Goal: Task Accomplishment & Management: Manage account settings

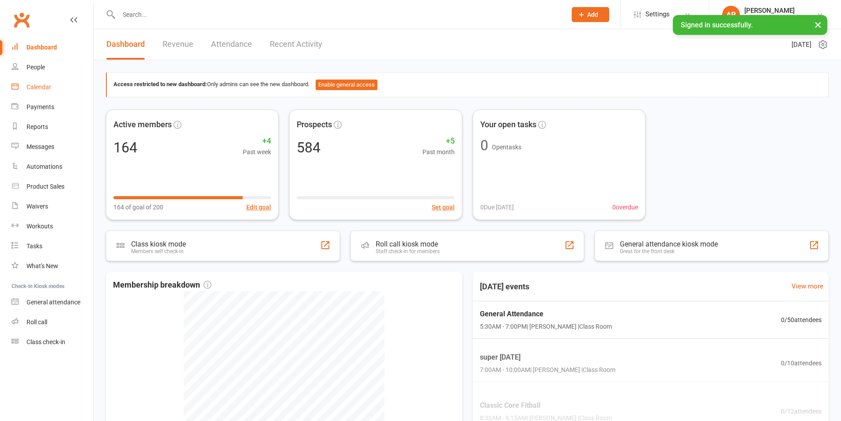
click at [38, 88] on div "Calendar" at bounding box center [38, 86] width 25 height 7
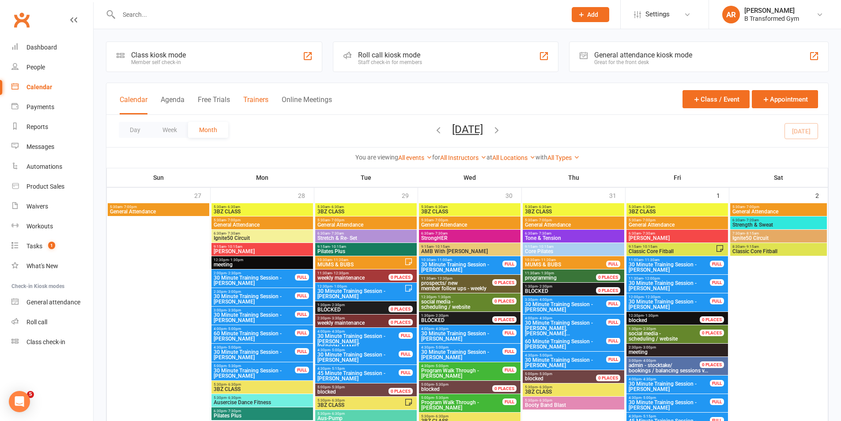
click at [261, 99] on button "Trainers" at bounding box center [255, 104] width 25 height 19
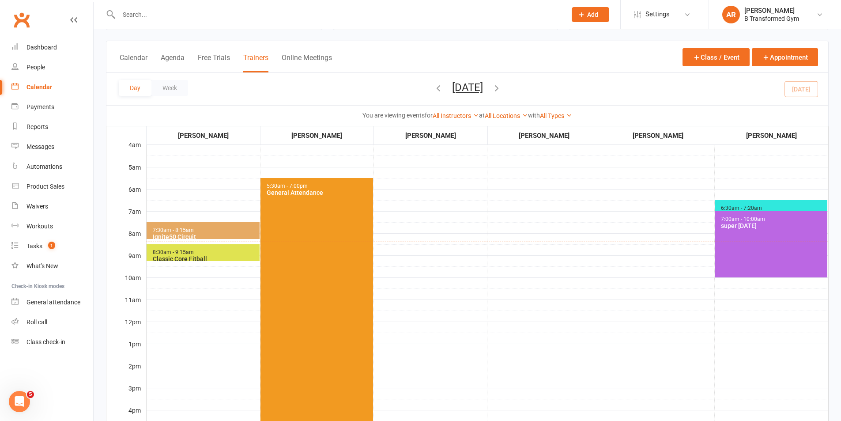
scroll to position [88, 0]
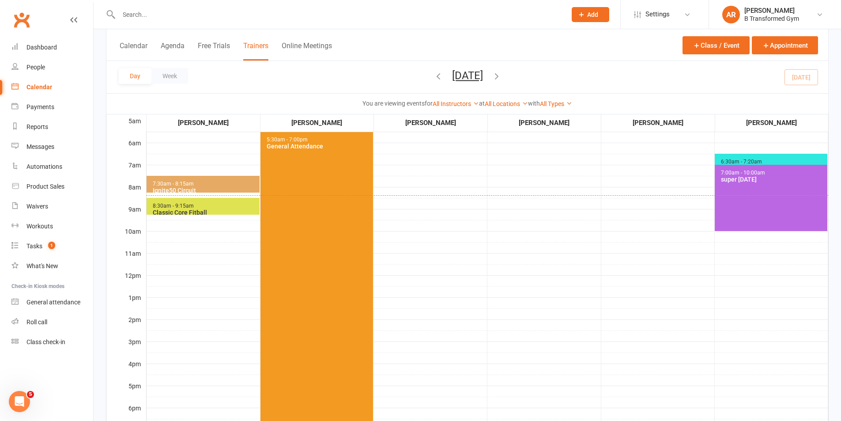
click at [730, 159] on span "6:30am - 7:20am" at bounding box center [741, 161] width 42 height 6
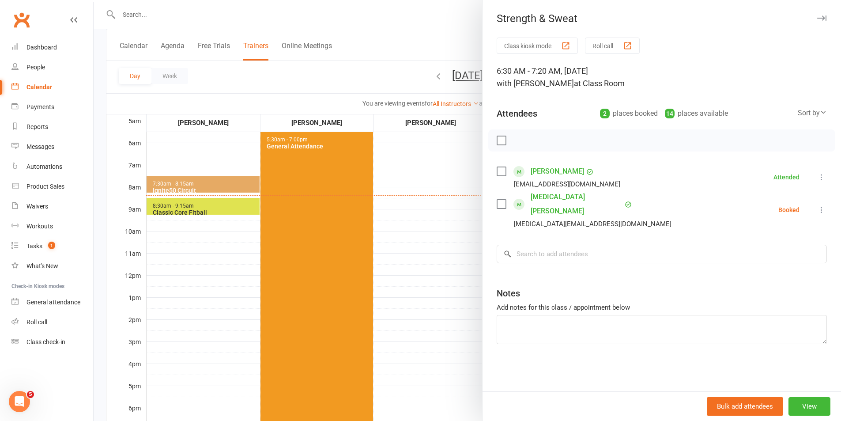
click at [499, 136] on label at bounding box center [500, 140] width 9 height 9
click at [517, 144] on icon "button" at bounding box center [521, 141] width 8 height 8
click at [430, 168] on div at bounding box center [467, 210] width 747 height 421
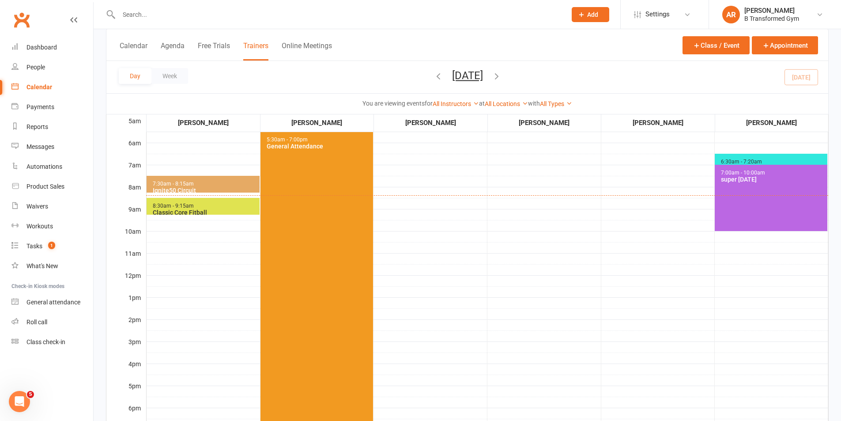
click at [227, 186] on span "7:30am - 8:15am Ignite50 Circuit" at bounding box center [203, 184] width 113 height 17
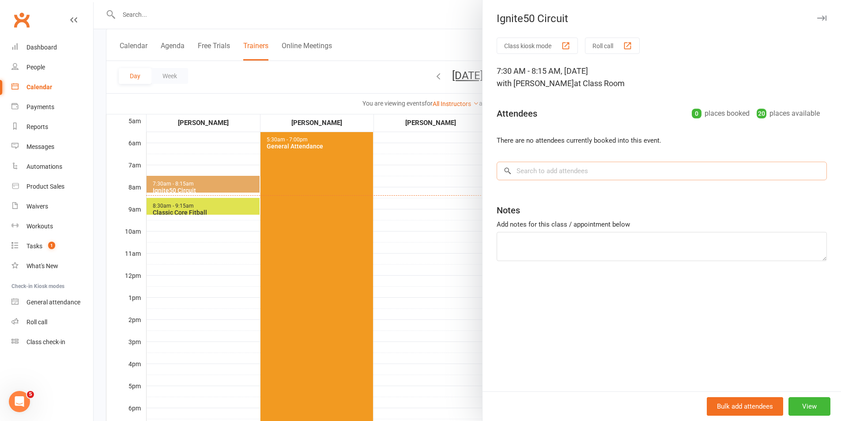
click at [548, 177] on input "search" at bounding box center [661, 171] width 330 height 19
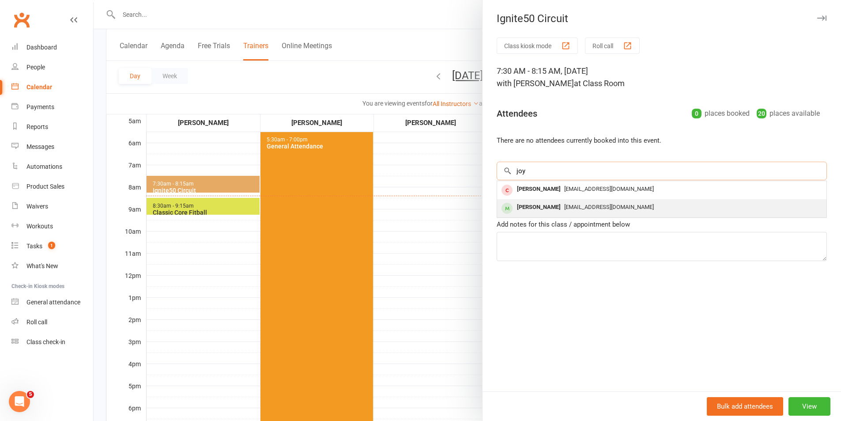
type input "joy"
click at [540, 210] on div "[PERSON_NAME]" at bounding box center [538, 207] width 51 height 13
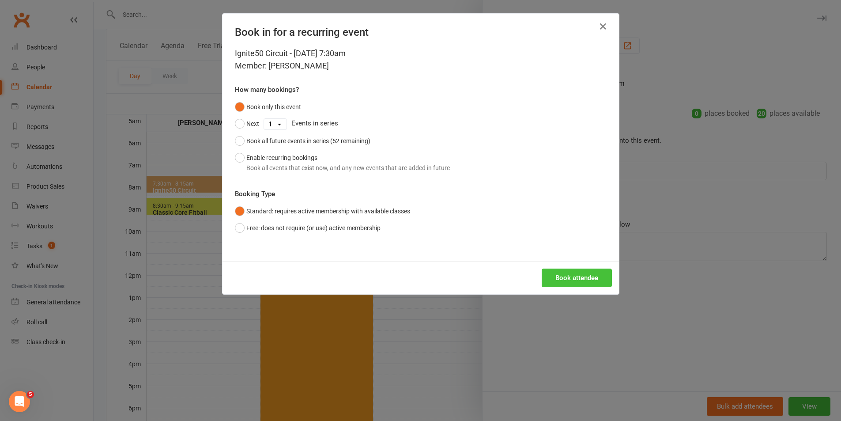
click at [582, 281] on button "Book attendee" at bounding box center [576, 277] width 70 height 19
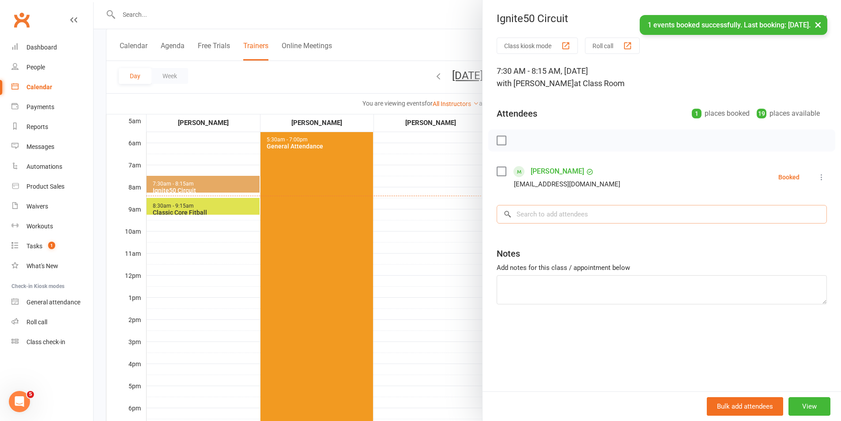
click at [561, 214] on input "search" at bounding box center [661, 214] width 330 height 19
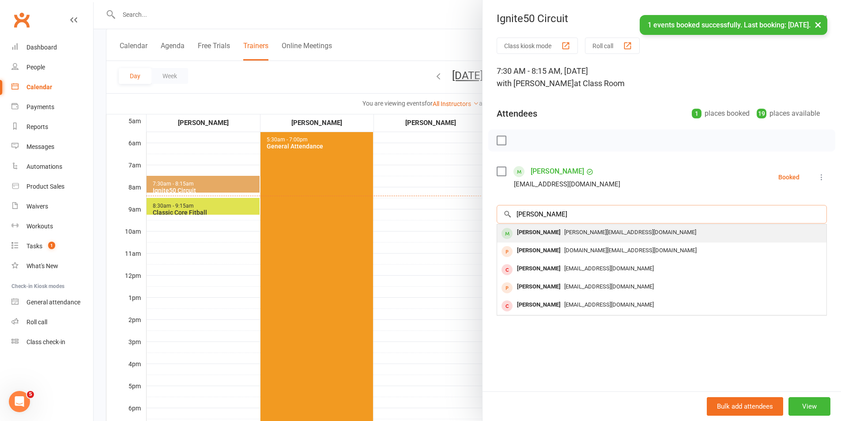
type input "[PERSON_NAME]"
click at [562, 228] on div "[PERSON_NAME][EMAIL_ADDRESS][DOMAIN_NAME]" at bounding box center [661, 232] width 322 height 13
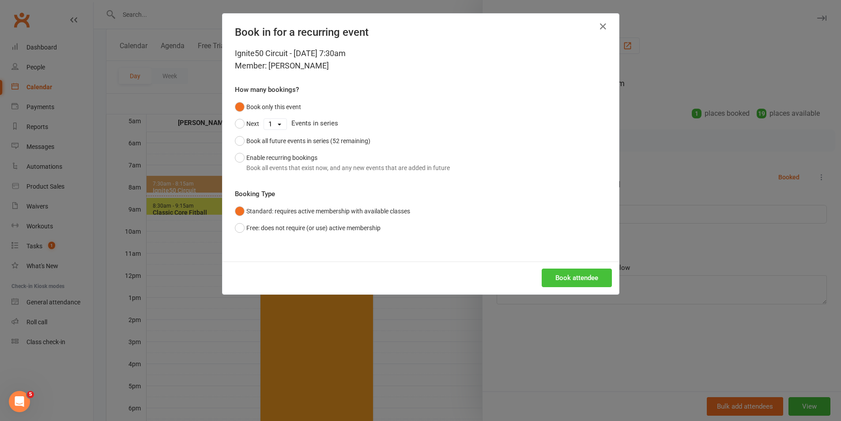
drag, startPoint x: 551, startPoint y: 272, endPoint x: 555, endPoint y: 273, distance: 4.6
click at [551, 272] on button "Book attendee" at bounding box center [576, 277] width 70 height 19
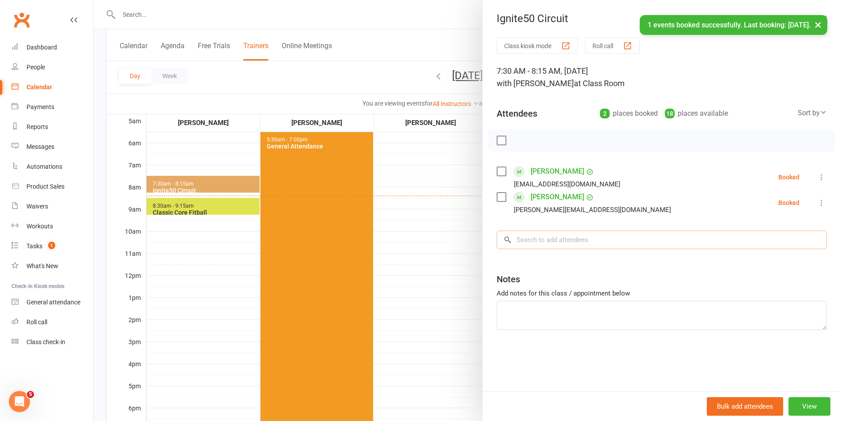
click at [572, 237] on input "search" at bounding box center [661, 239] width 330 height 19
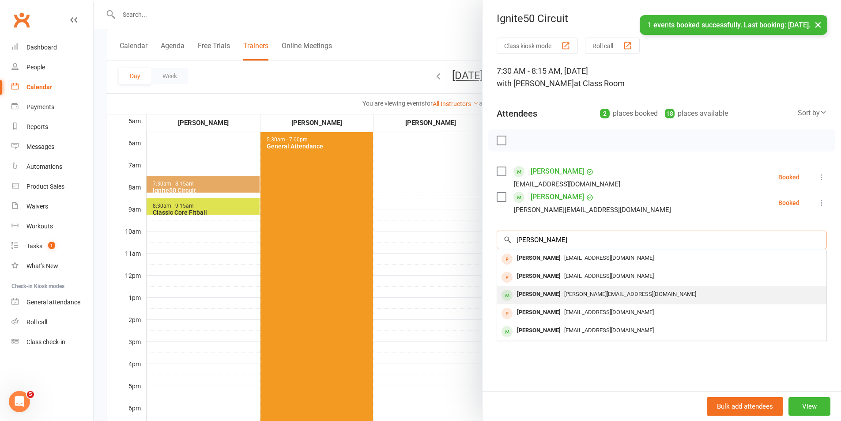
type input "[PERSON_NAME]"
click at [575, 296] on span "[PERSON_NAME][EMAIL_ADDRESS][DOMAIN_NAME]" at bounding box center [630, 293] width 132 height 7
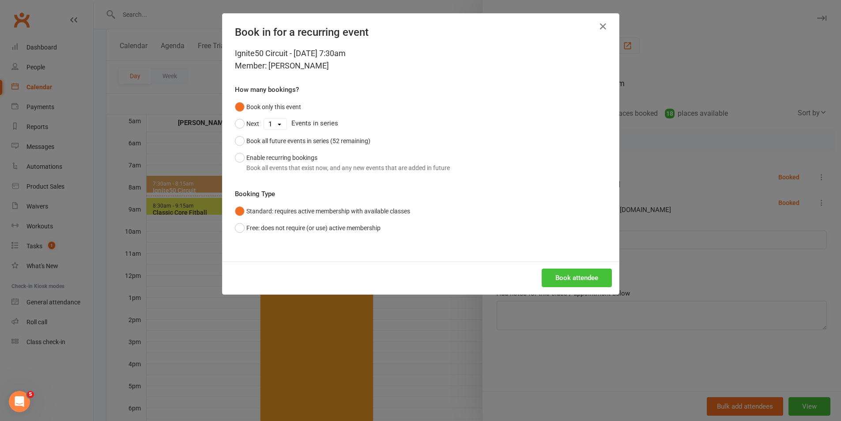
click at [574, 279] on button "Book attendee" at bounding box center [576, 277] width 70 height 19
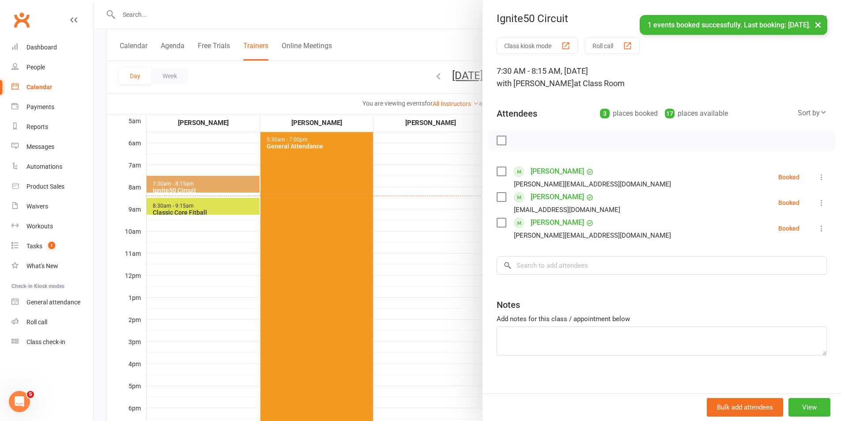
click at [497, 142] on label at bounding box center [500, 140] width 9 height 9
click at [519, 142] on icon "button" at bounding box center [521, 140] width 10 height 10
drag, startPoint x: 445, startPoint y: 242, endPoint x: 366, endPoint y: 241, distance: 79.0
click at [445, 242] on div at bounding box center [467, 210] width 747 height 421
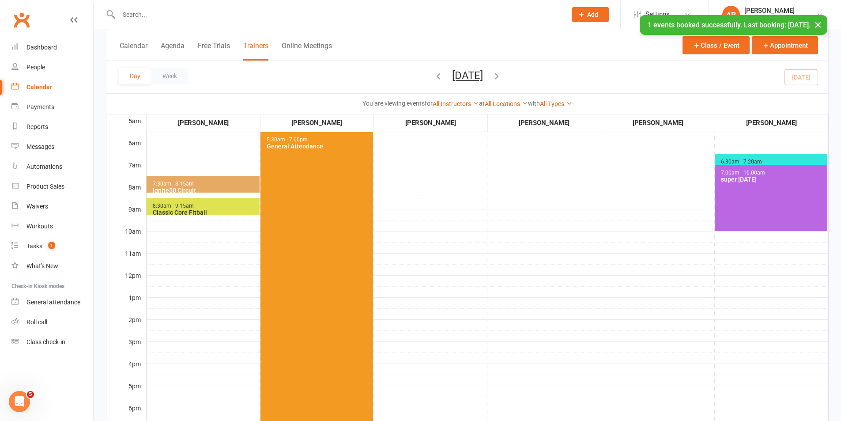
click at [221, 203] on span "8:30am - 9:15am Classic Core Fitball" at bounding box center [203, 206] width 113 height 17
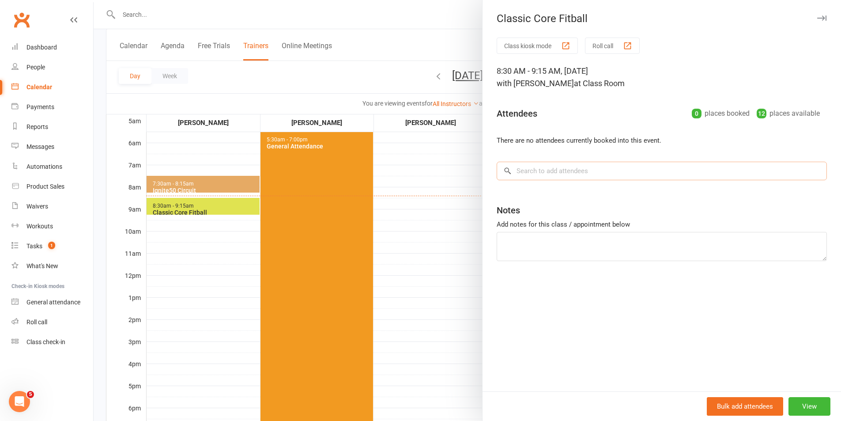
click at [547, 172] on input "search" at bounding box center [661, 171] width 330 height 19
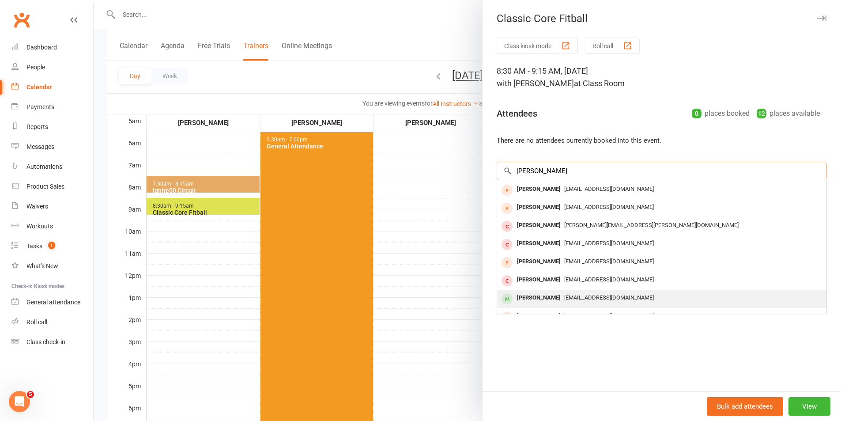
scroll to position [44, 0]
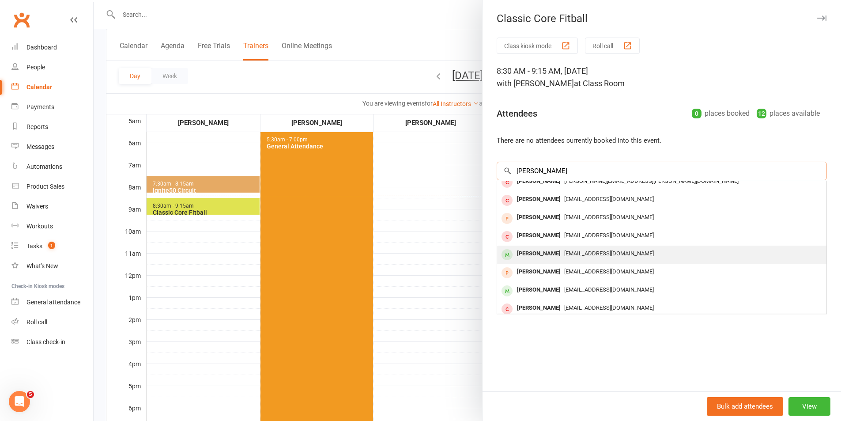
type input "[PERSON_NAME]"
click at [549, 257] on div "[PERSON_NAME]" at bounding box center [538, 253] width 51 height 13
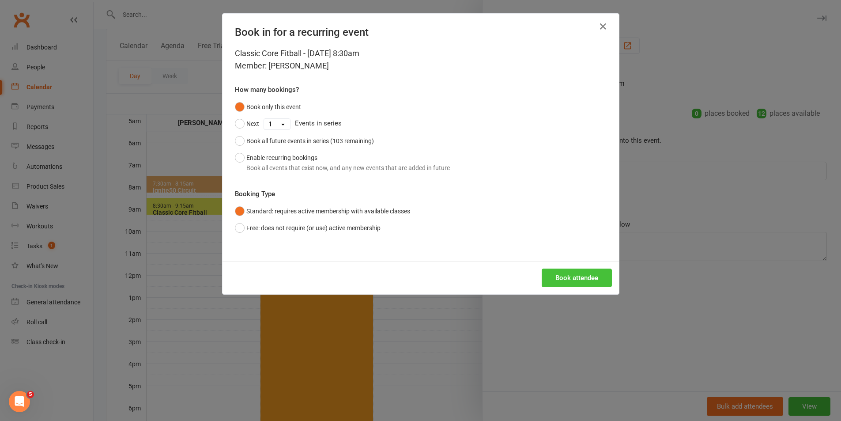
click at [564, 274] on button "Book attendee" at bounding box center [576, 277] width 70 height 19
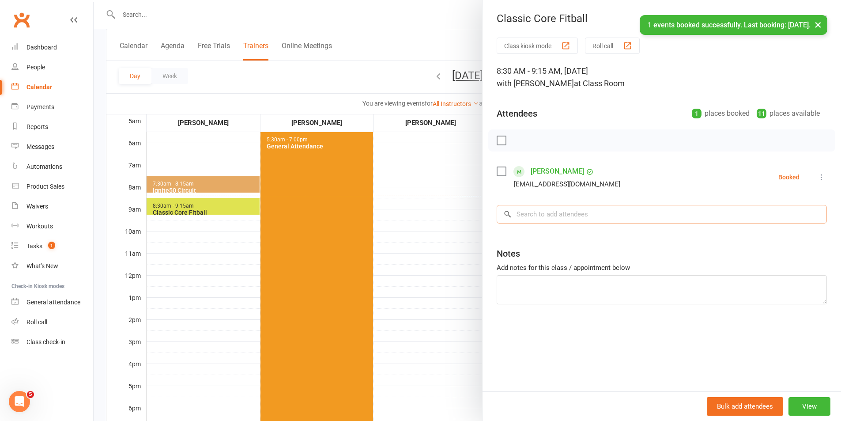
click at [605, 215] on input "search" at bounding box center [661, 214] width 330 height 19
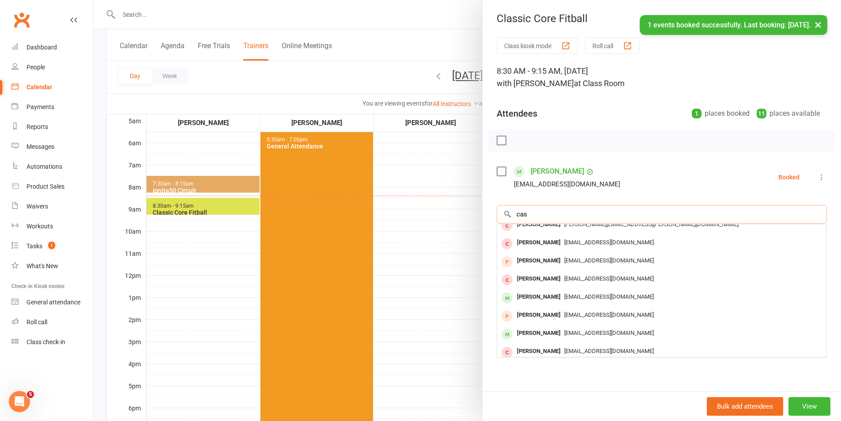
scroll to position [0, 0]
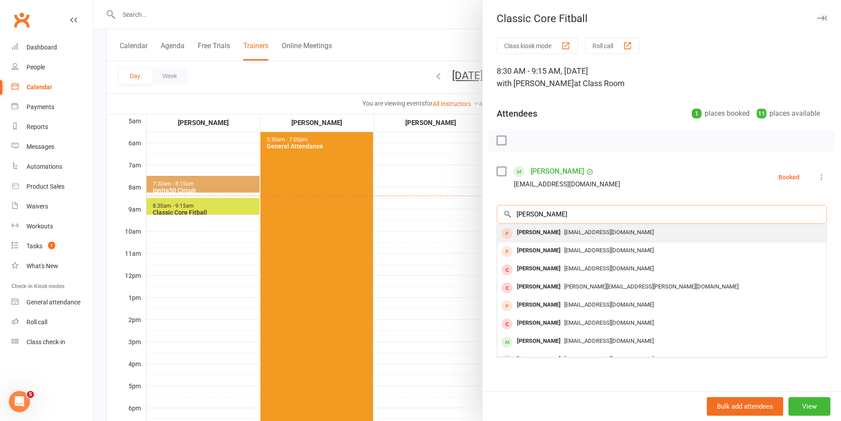
type input "[PERSON_NAME]"
click at [578, 232] on span "[EMAIL_ADDRESS][DOMAIN_NAME]" at bounding box center [609, 232] width 90 height 7
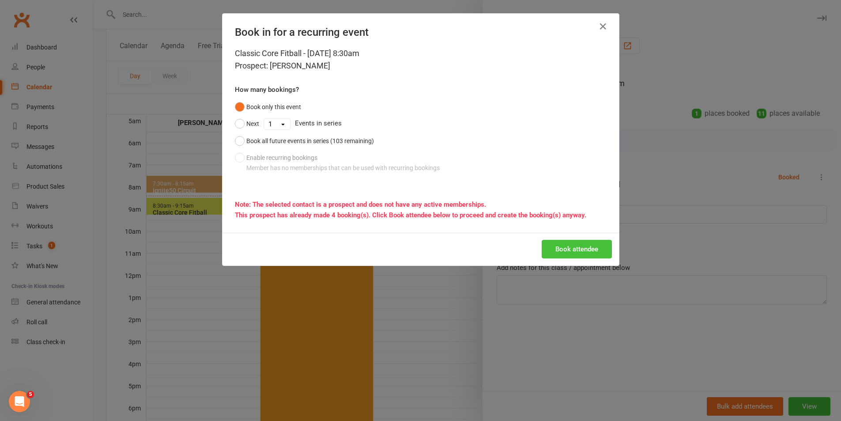
click at [574, 246] on button "Book attendee" at bounding box center [576, 249] width 70 height 19
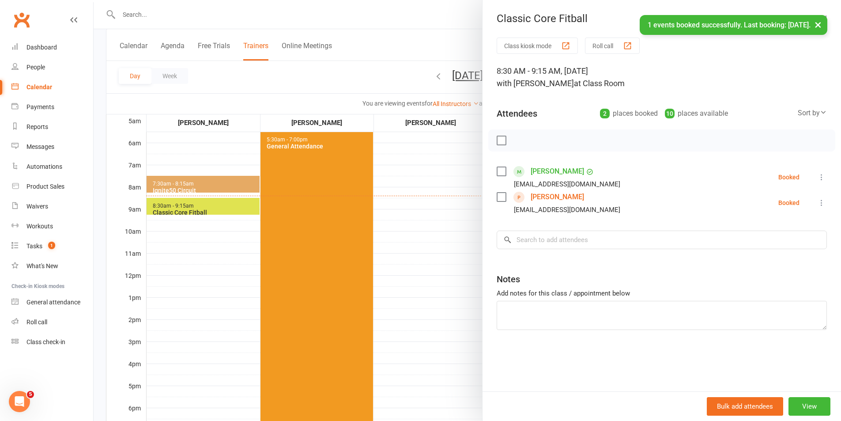
drag, startPoint x: 504, startPoint y: 143, endPoint x: 485, endPoint y: 143, distance: 19.4
click at [503, 142] on div at bounding box center [661, 140] width 347 height 22
click at [497, 140] on label at bounding box center [500, 140] width 9 height 9
click at [522, 142] on icon "button" at bounding box center [521, 140] width 10 height 10
click at [455, 209] on div at bounding box center [467, 210] width 747 height 421
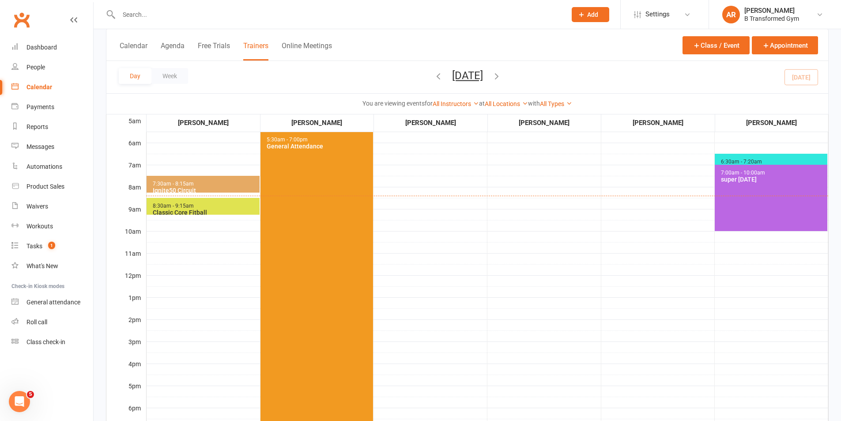
click at [767, 159] on span "6:30am - 7:20am Strength & Sweat" at bounding box center [770, 163] width 113 height 19
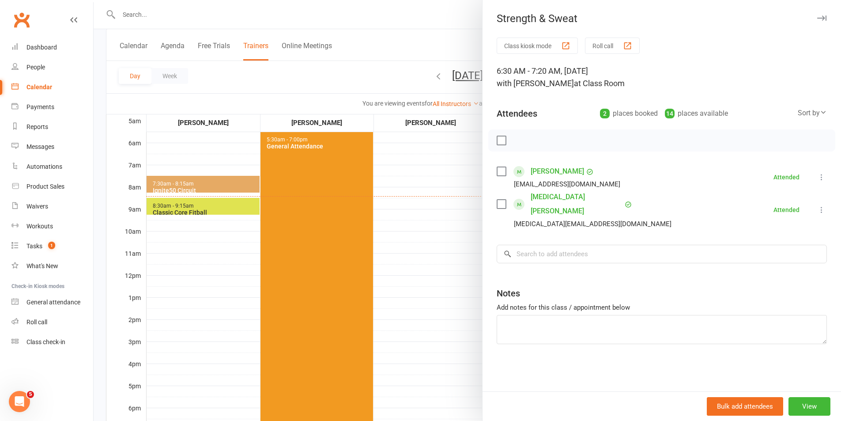
click at [452, 196] on div at bounding box center [467, 210] width 747 height 421
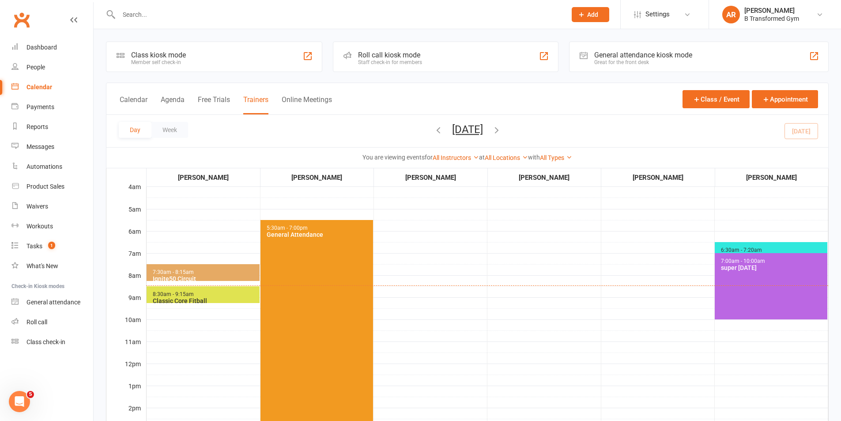
click at [202, 297] on div "Classic Core Fitball" at bounding box center [204, 300] width 105 height 7
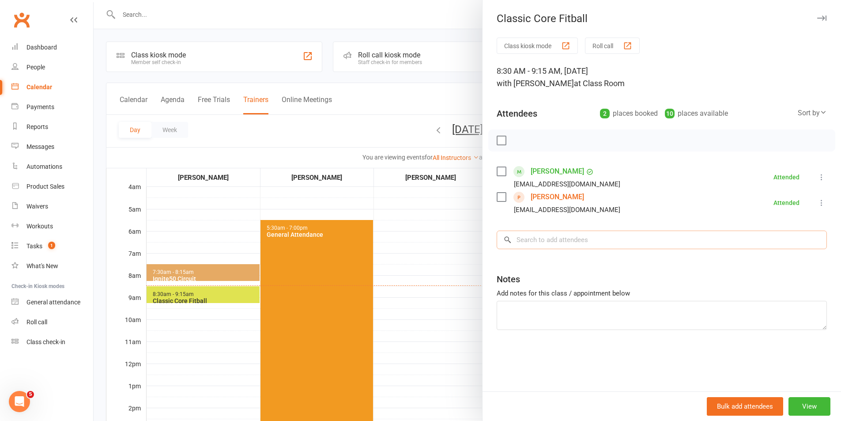
click at [546, 238] on input "search" at bounding box center [661, 239] width 330 height 19
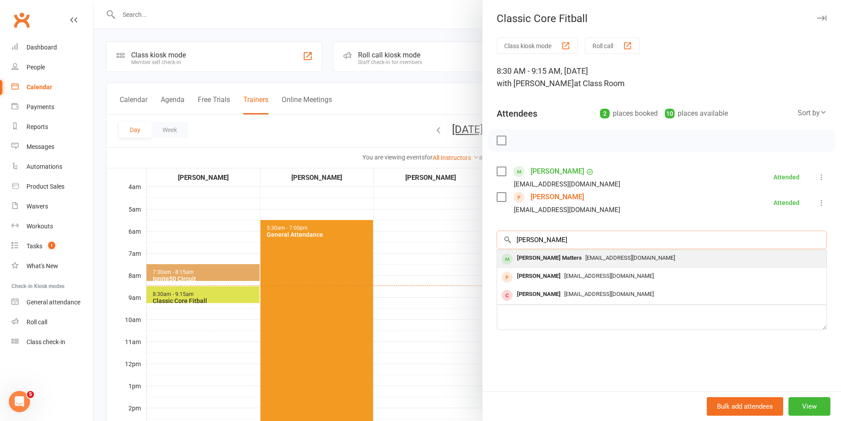
type input "[PERSON_NAME]"
click at [585, 259] on span "[EMAIL_ADDRESS][DOMAIN_NAME]" at bounding box center [630, 257] width 90 height 7
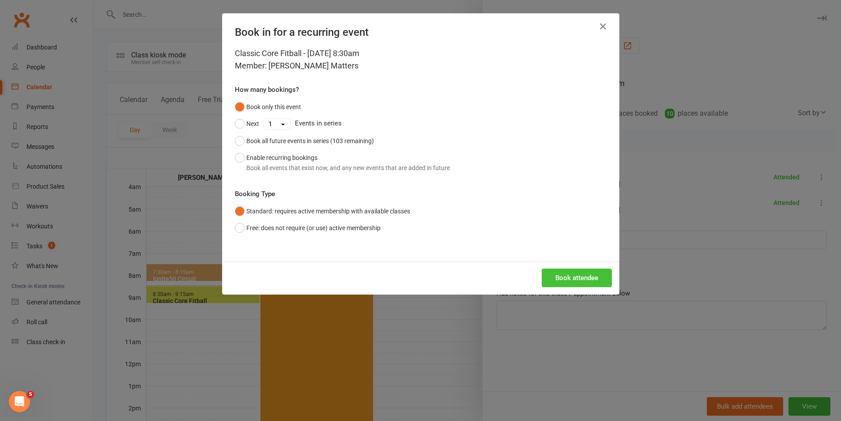
click at [573, 270] on button "Book attendee" at bounding box center [576, 277] width 70 height 19
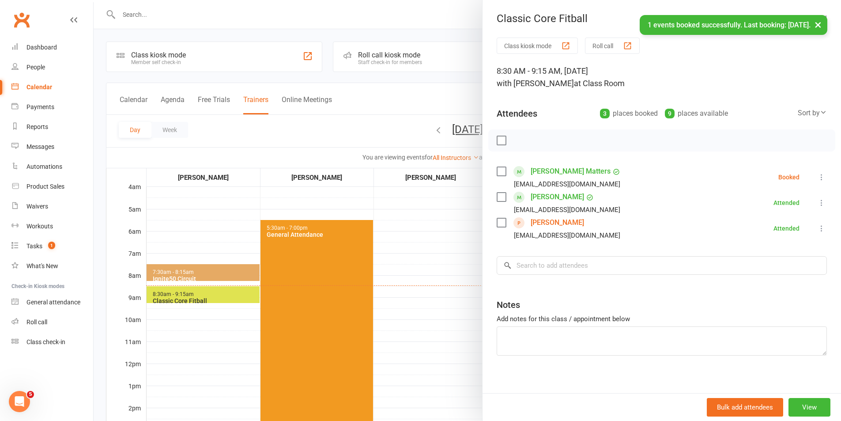
click at [496, 172] on label at bounding box center [500, 171] width 9 height 9
click at [518, 143] on icon "button" at bounding box center [521, 140] width 10 height 10
click at [471, 261] on div at bounding box center [467, 210] width 747 height 421
